Goal: Task Accomplishment & Management: Manage account settings

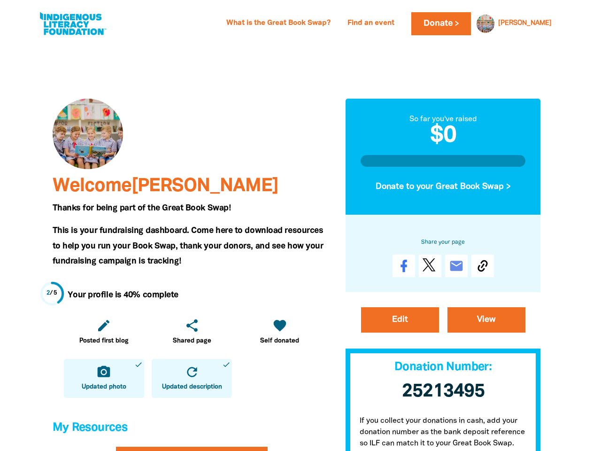
click at [296, 227] on span "This is your fundraising dashboard. Come here to download resources to help you…" at bounding box center [188, 246] width 271 height 38
click at [538, 23] on link "[PERSON_NAME]" at bounding box center [525, 23] width 54 height 7
click at [104, 332] on icon "edit" at bounding box center [103, 325] width 15 height 15
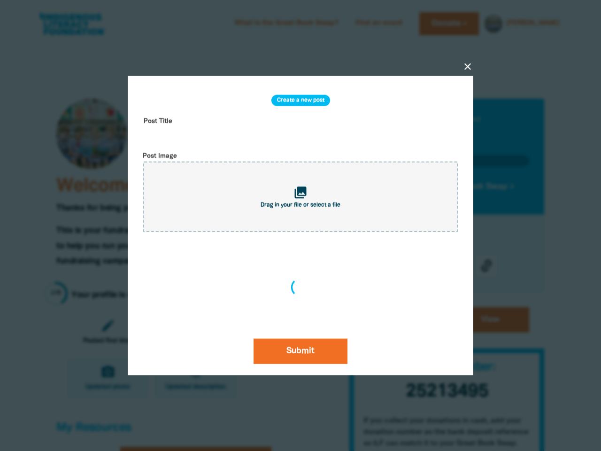
click at [192, 332] on div "close Create a new post Post Title Post Image collections Drag in your file or …" at bounding box center [301, 225] width 376 height 389
click at [279, 332] on div "close Create a new post Post Title Post Image collections Drag in your file or …" at bounding box center [301, 225] width 376 height 389
click at [104, 378] on div at bounding box center [300, 225] width 601 height 451
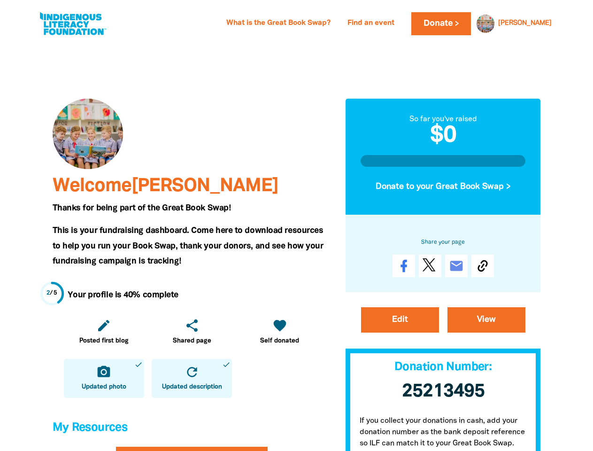
click at [192, 378] on icon "refresh" at bounding box center [192, 372] width 15 height 15
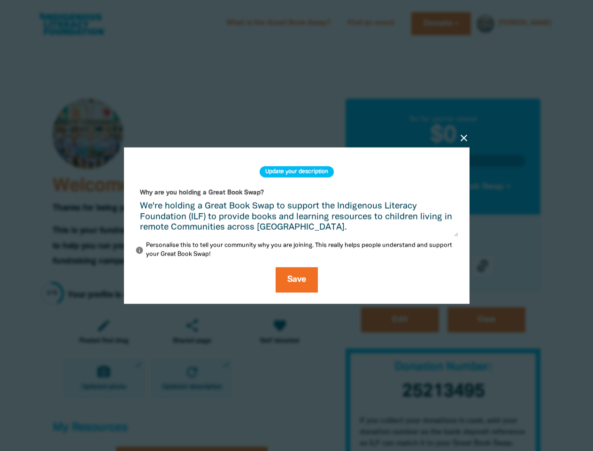
click at [483, 266] on div "close Update your description Why are you holding a Great Book Swap? We're hold…" at bounding box center [297, 225] width 376 height 247
